Goal: Task Accomplishment & Management: Complete application form

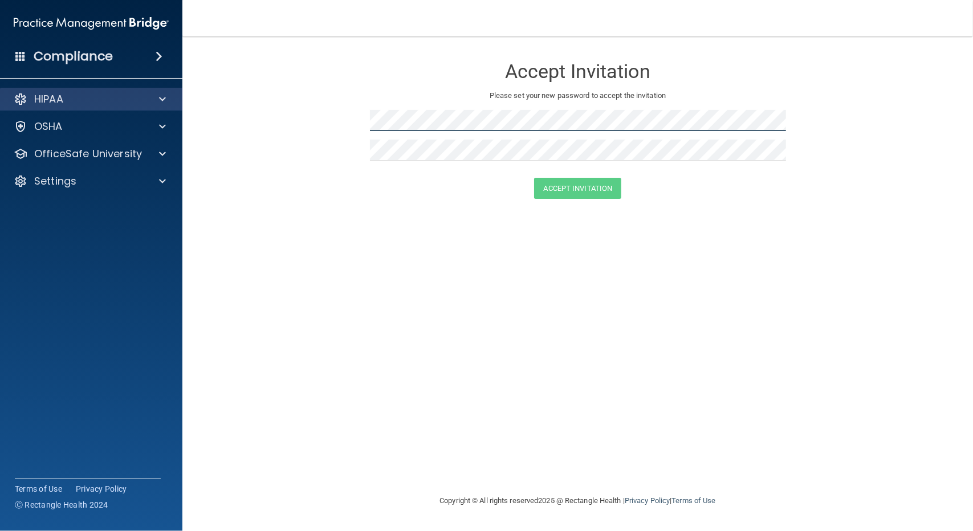
click at [117, 117] on div "Compliance HIPAA Documents and Policies Report an Incident Business Associates …" at bounding box center [486, 265] width 973 height 531
click at [198, 73] on main "Accept Invitation Please set your new password to accept the invitation Accept …" at bounding box center [577, 283] width 791 height 495
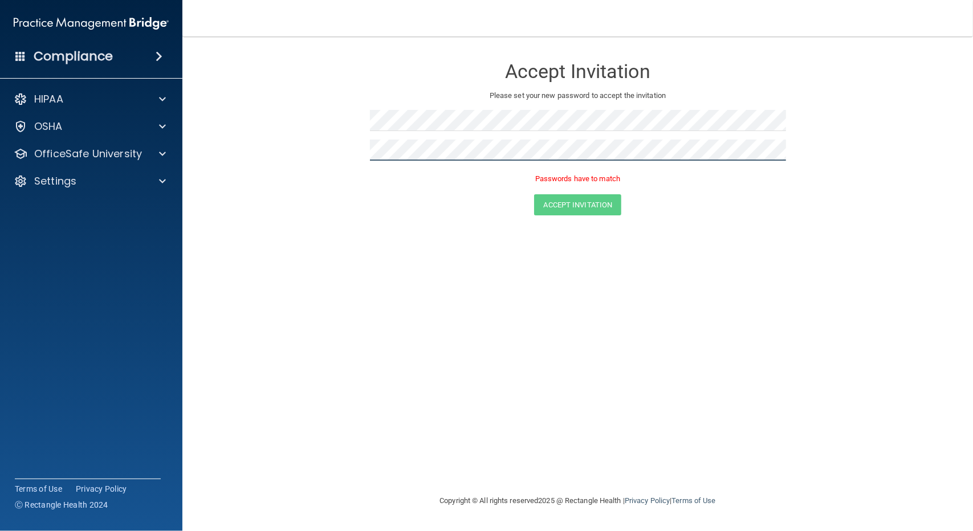
click at [318, 106] on form "Accept Invitation Please set your new password to accept the invitation Passwor…" at bounding box center [577, 138] width 745 height 181
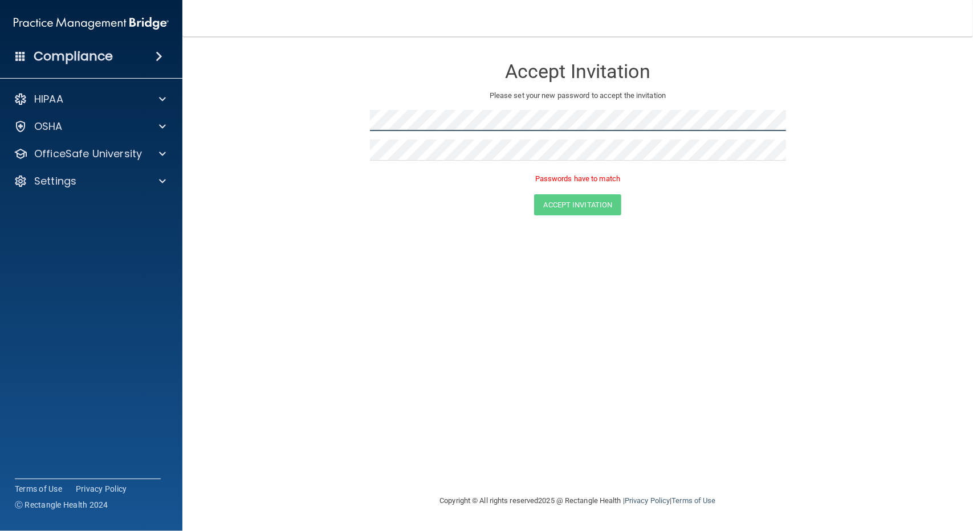
click at [269, 109] on form "Accept Invitation Please set your new password to accept the invitation Passwor…" at bounding box center [577, 138] width 745 height 181
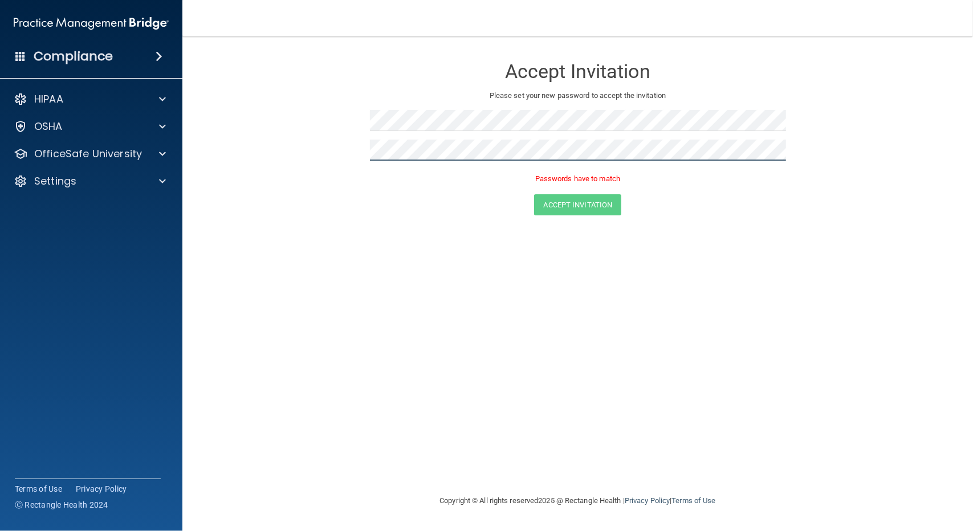
click at [296, 149] on form "Accept Invitation Please set your new password to accept the invitation Passwor…" at bounding box center [577, 138] width 745 height 181
click at [534, 178] on button "Accept Invitation" at bounding box center [578, 188] width 88 height 21
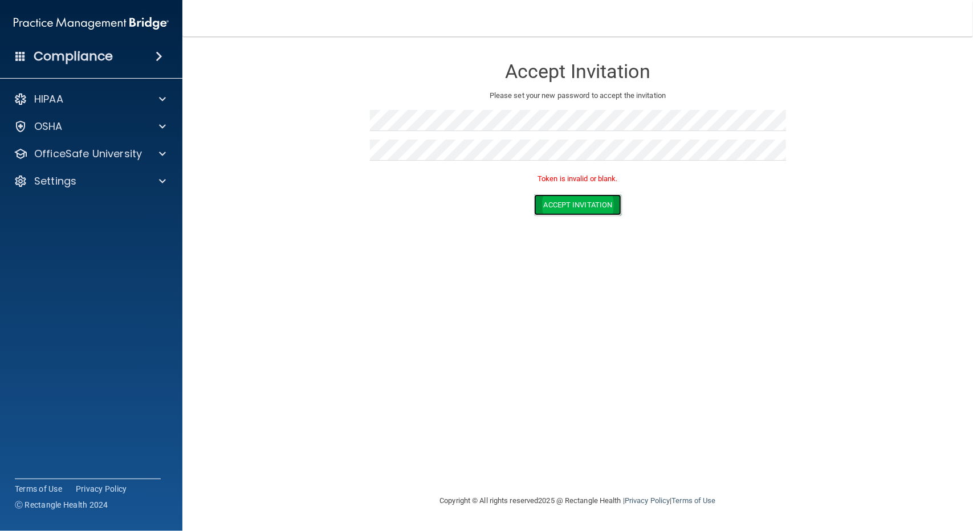
click at [565, 202] on button "Accept Invitation" at bounding box center [578, 204] width 88 height 21
click at [107, 93] on div "HIPAA" at bounding box center [75, 99] width 141 height 14
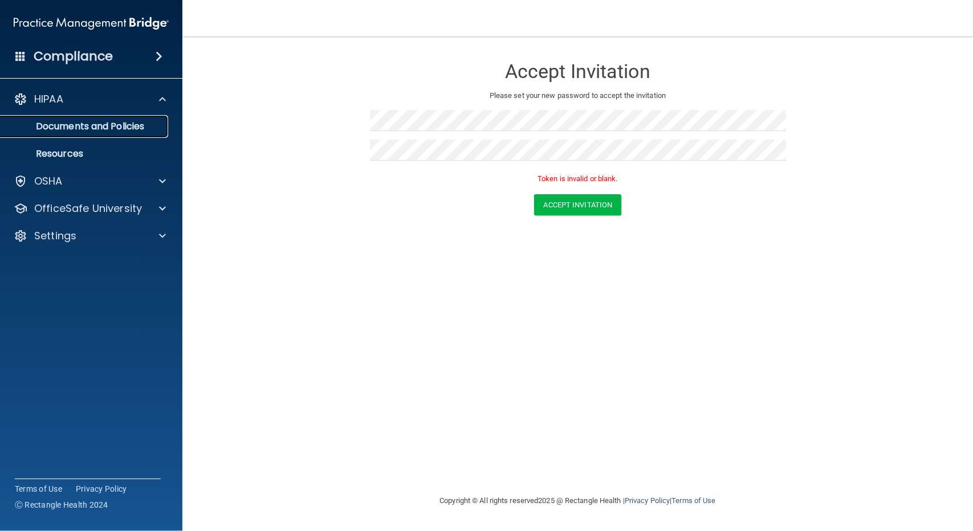
click at [87, 128] on p "Documents and Policies" at bounding box center [85, 126] width 156 height 11
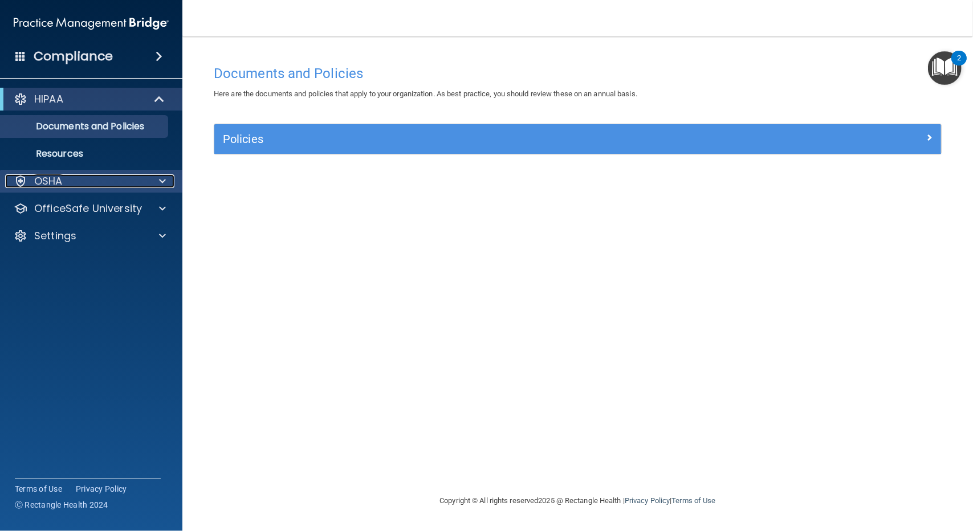
click at [160, 185] on span at bounding box center [162, 181] width 7 height 14
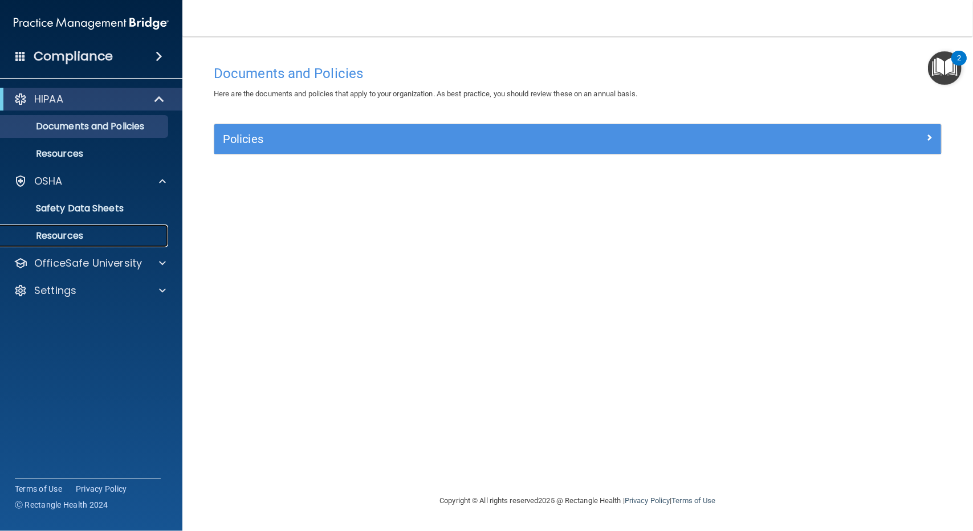
click at [86, 235] on p "Resources" at bounding box center [85, 235] width 156 height 11
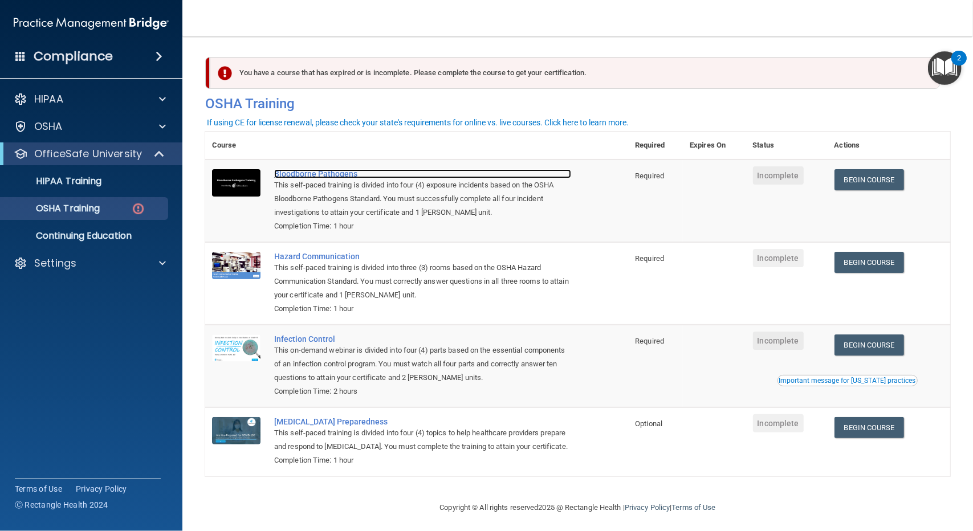
click at [319, 174] on div "Bloodborne Pathogens" at bounding box center [422, 173] width 297 height 9
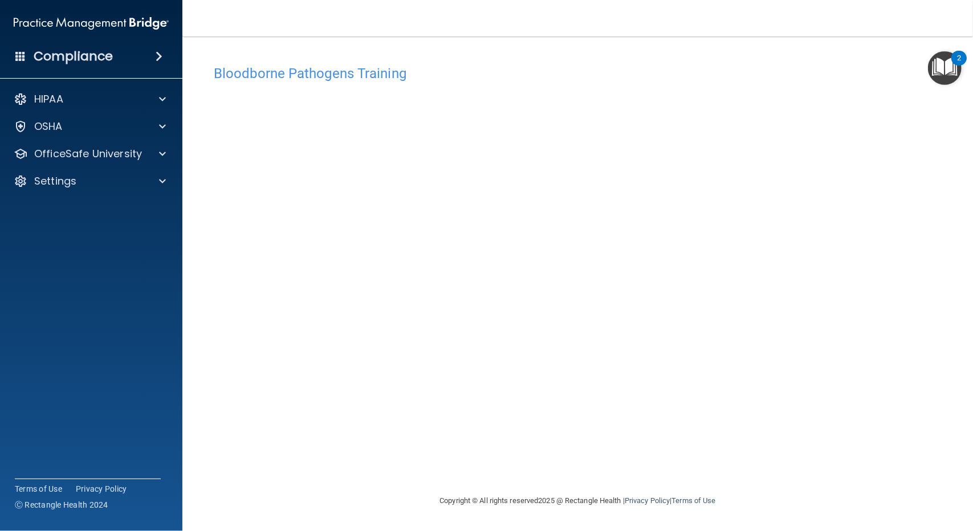
click at [638, 440] on div "Bloodborne Pathogens Training This course doesn’t expire until . Are you sure y…" at bounding box center [577, 276] width 745 height 435
